Goal: Check status: Check status

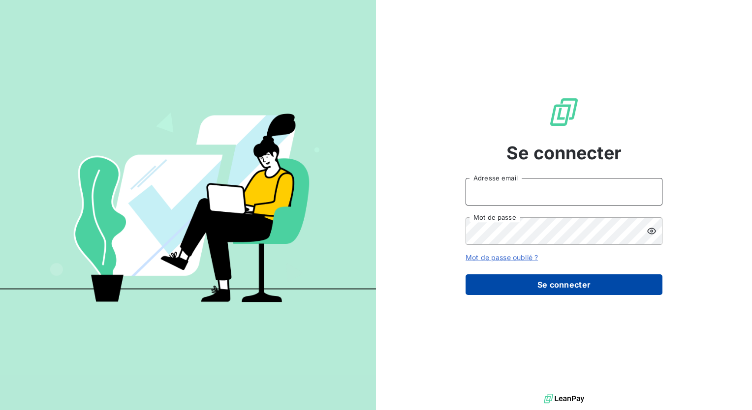
type input "[PERSON_NAME][EMAIL_ADDRESS][DOMAIN_NAME]"
click at [581, 280] on button "Se connecter" at bounding box center [564, 285] width 197 height 21
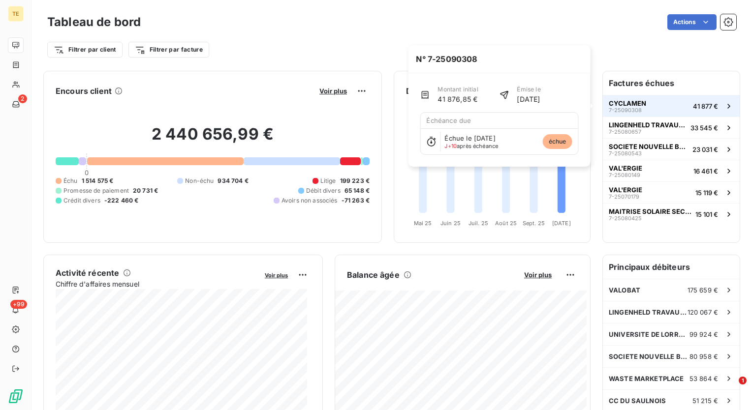
click at [620, 105] on span "CYCLAMEN" at bounding box center [627, 103] width 37 height 8
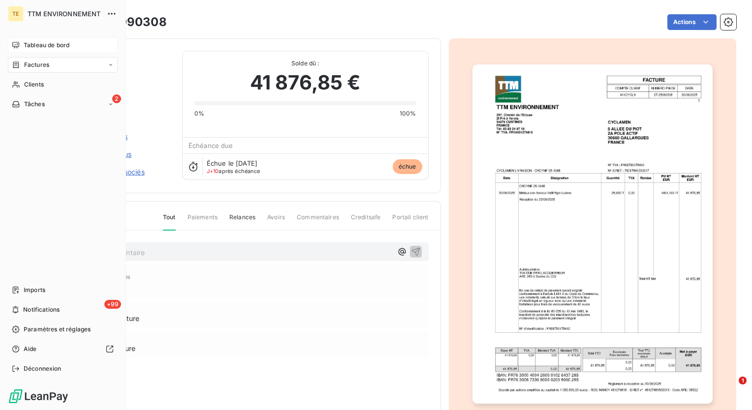
click at [32, 49] on span "Tableau de bord" at bounding box center [47, 45] width 46 height 9
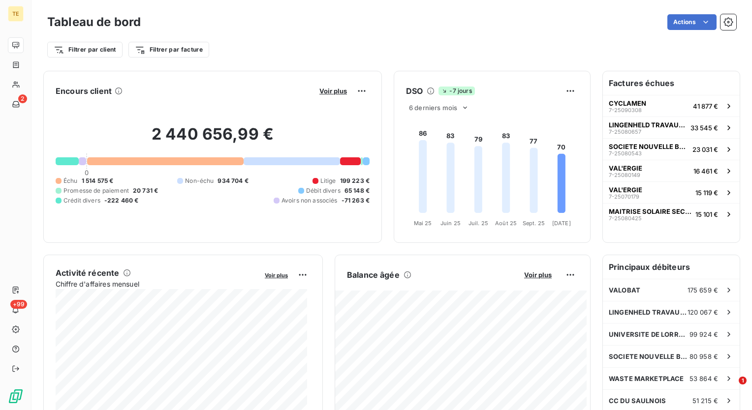
click at [640, 273] on h6 "Principaux débiteurs" at bounding box center [671, 267] width 137 height 24
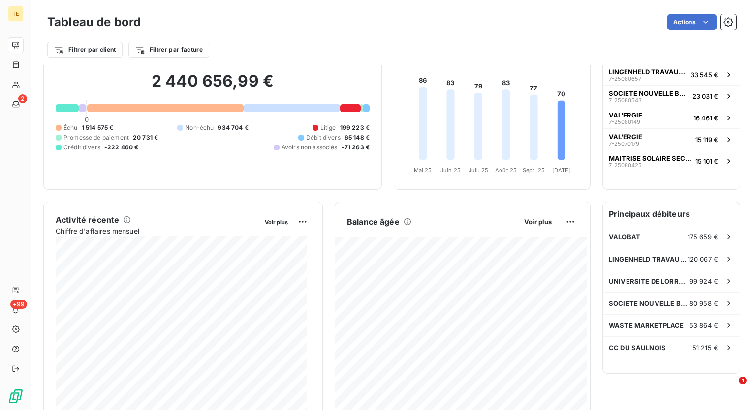
scroll to position [148, 0]
